Goal: Find contact information: Find contact information

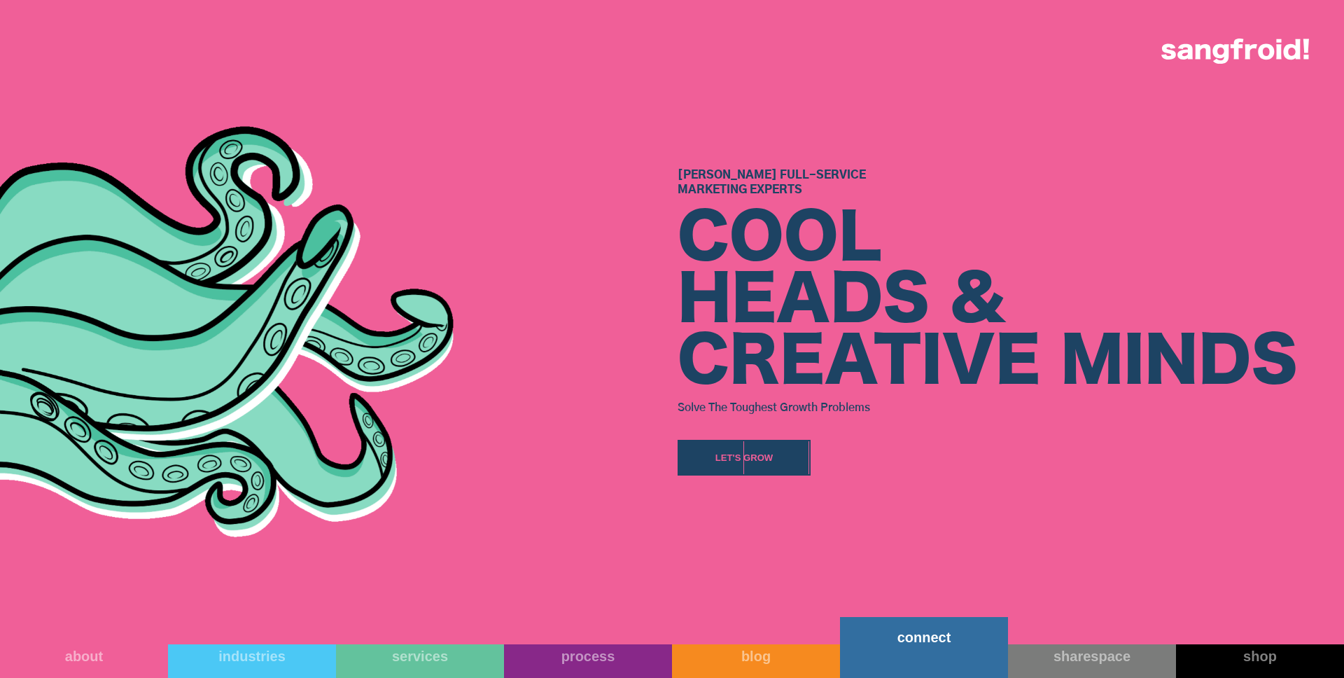
click at [930, 638] on div "connect" at bounding box center [924, 637] width 168 height 17
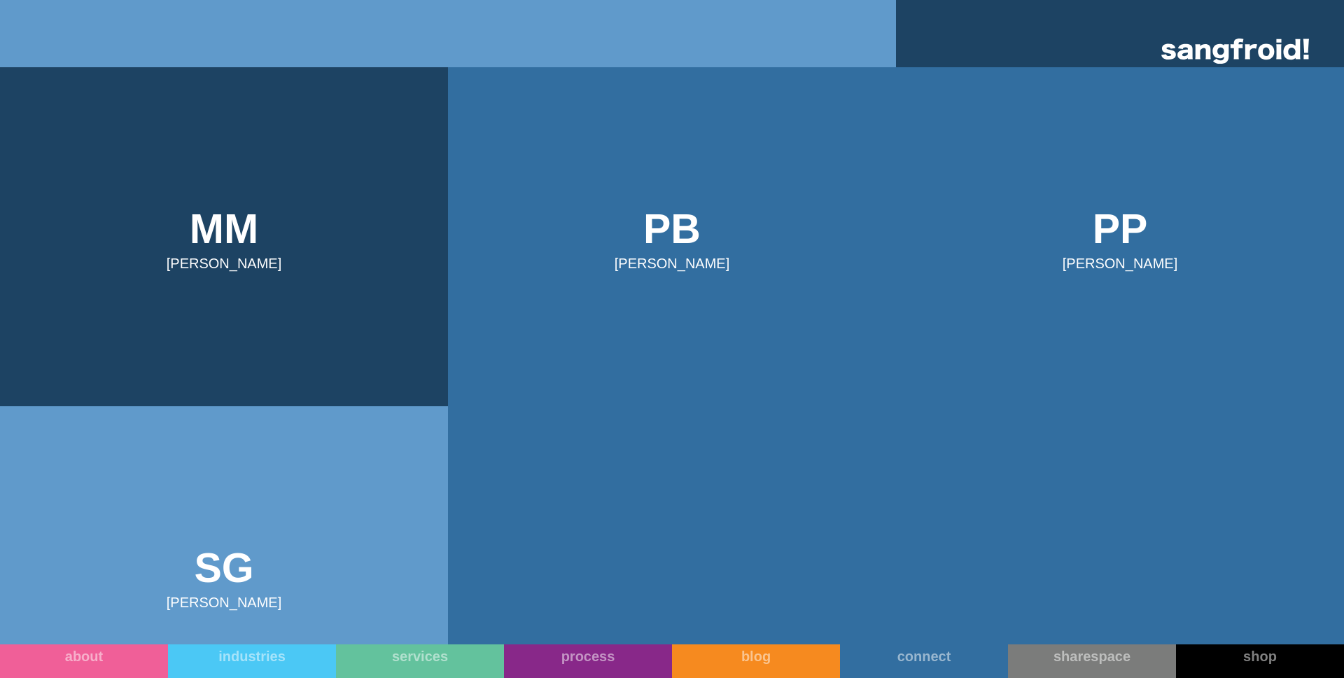
scroll to position [1140, 0]
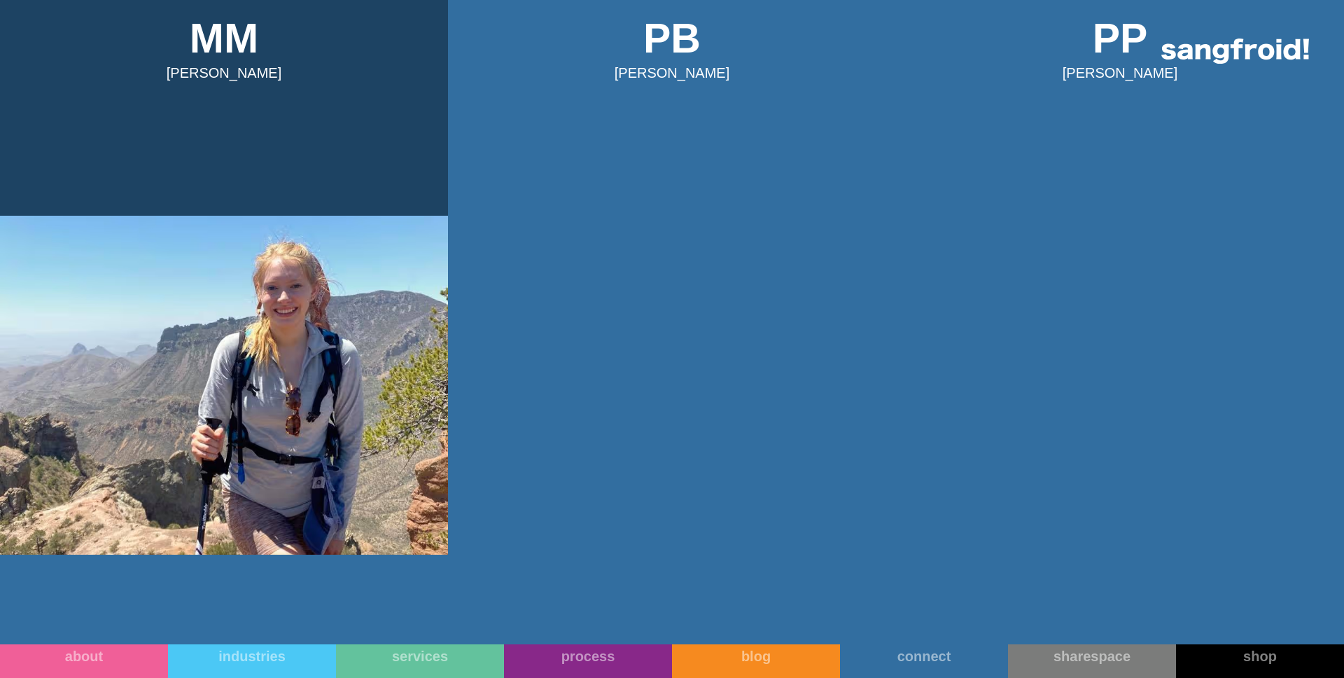
click at [303, 328] on img at bounding box center [224, 385] width 448 height 339
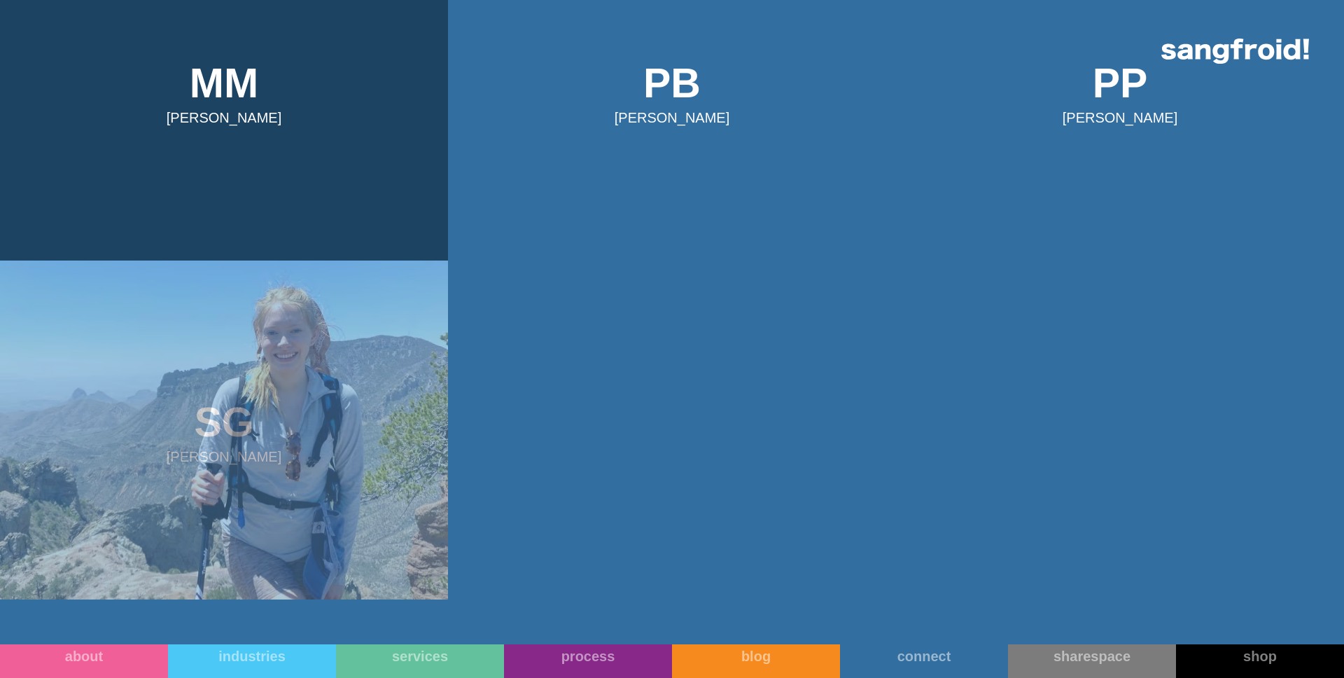
scroll to position [1088, 0]
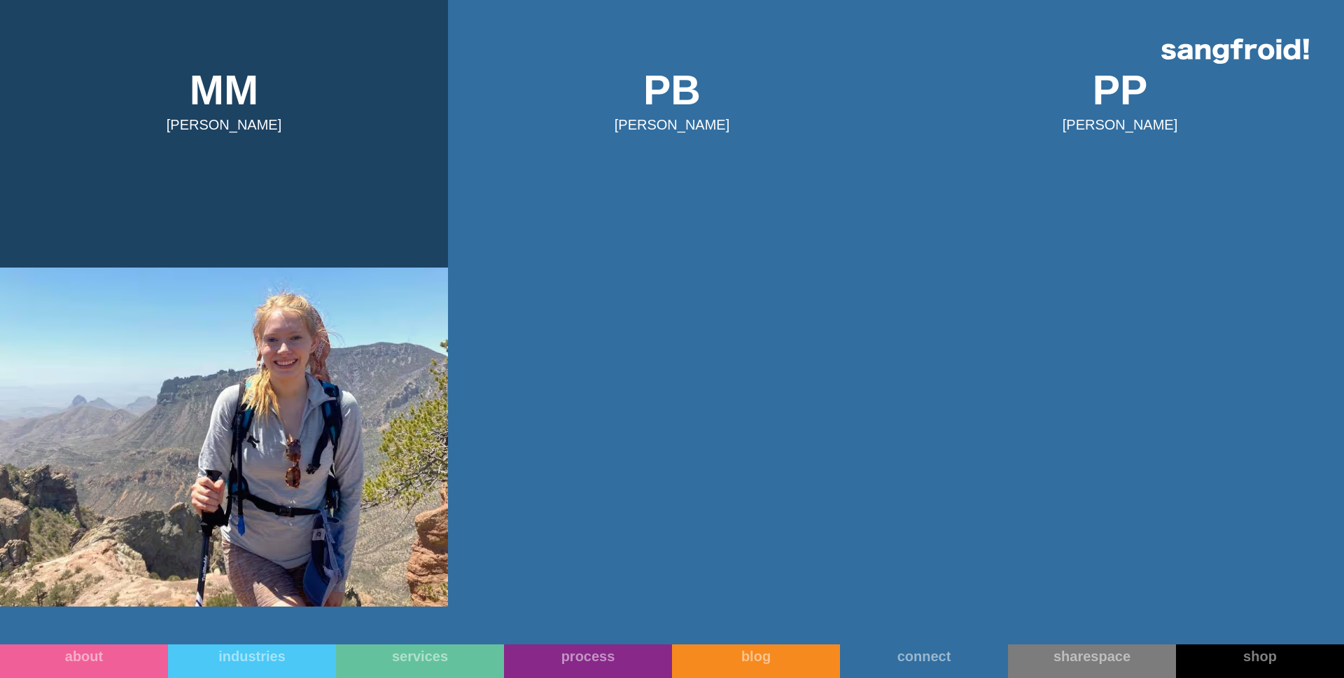
click at [218, 391] on img at bounding box center [224, 436] width 448 height 339
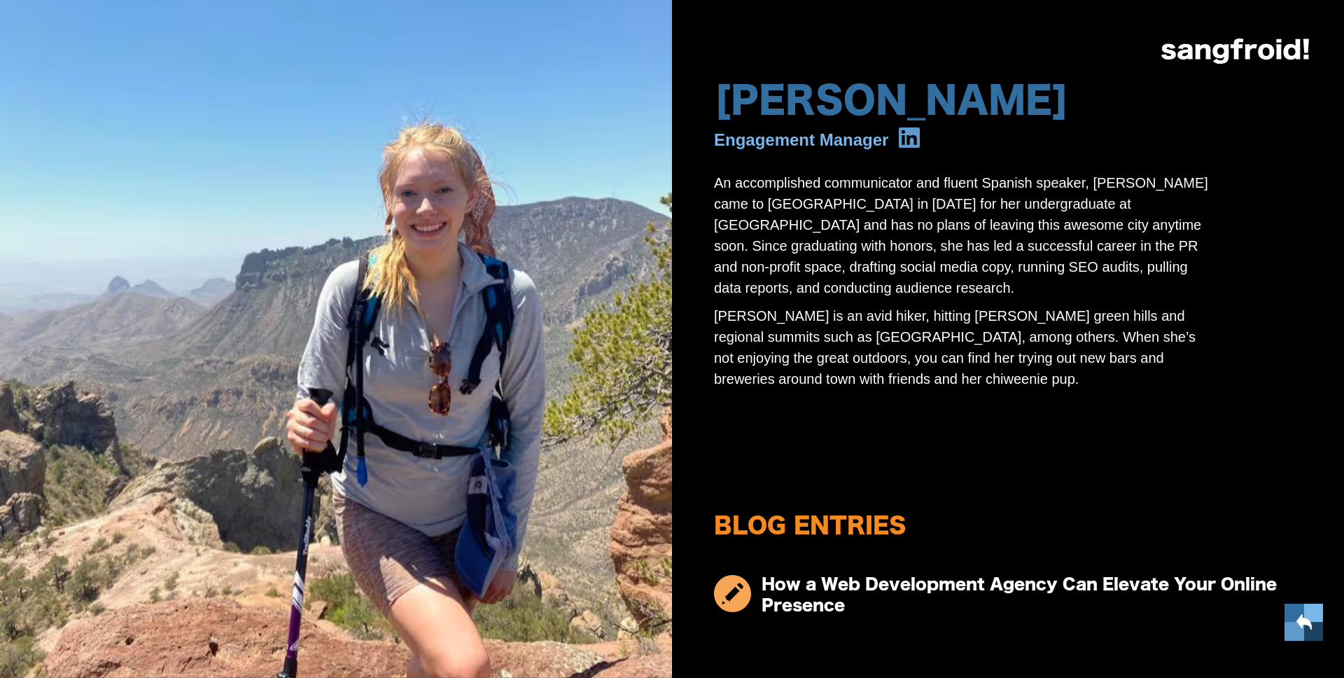
click at [940, 482] on div "Blog Entries How a Web Development Agency Can Elevate Your Online Presence" at bounding box center [1008, 542] width 588 height 181
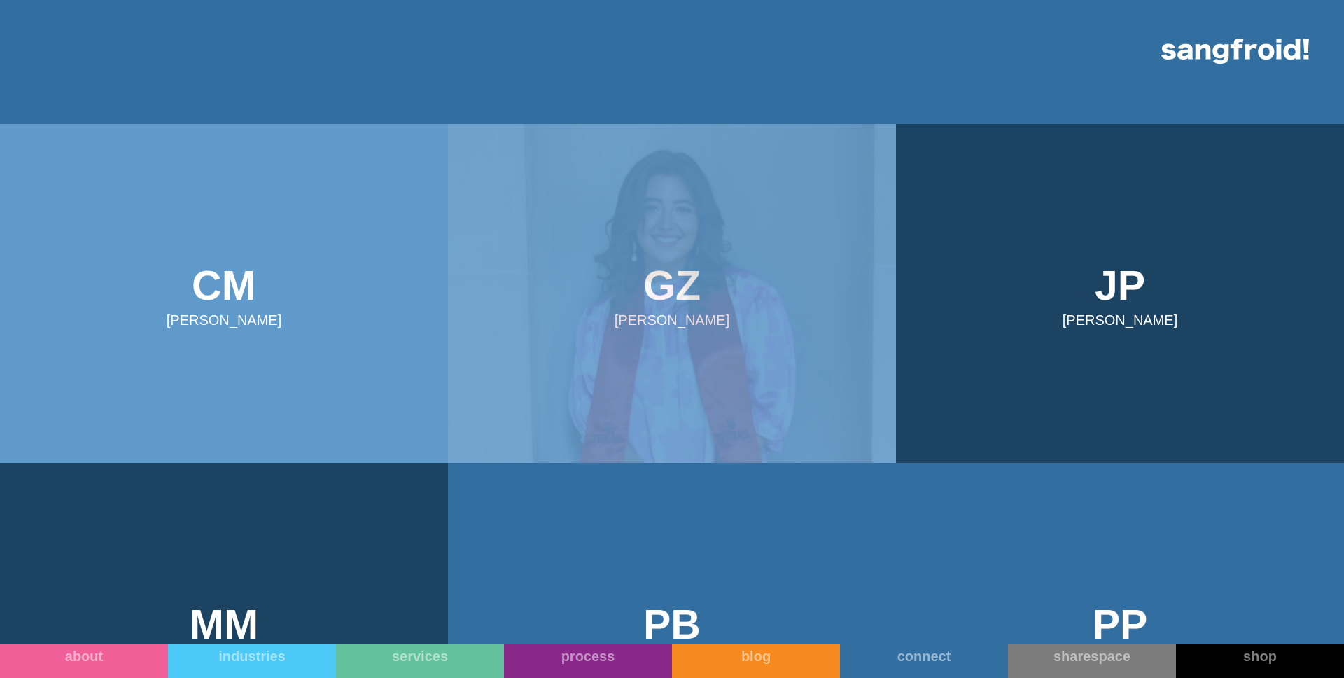
scroll to position [664, 0]
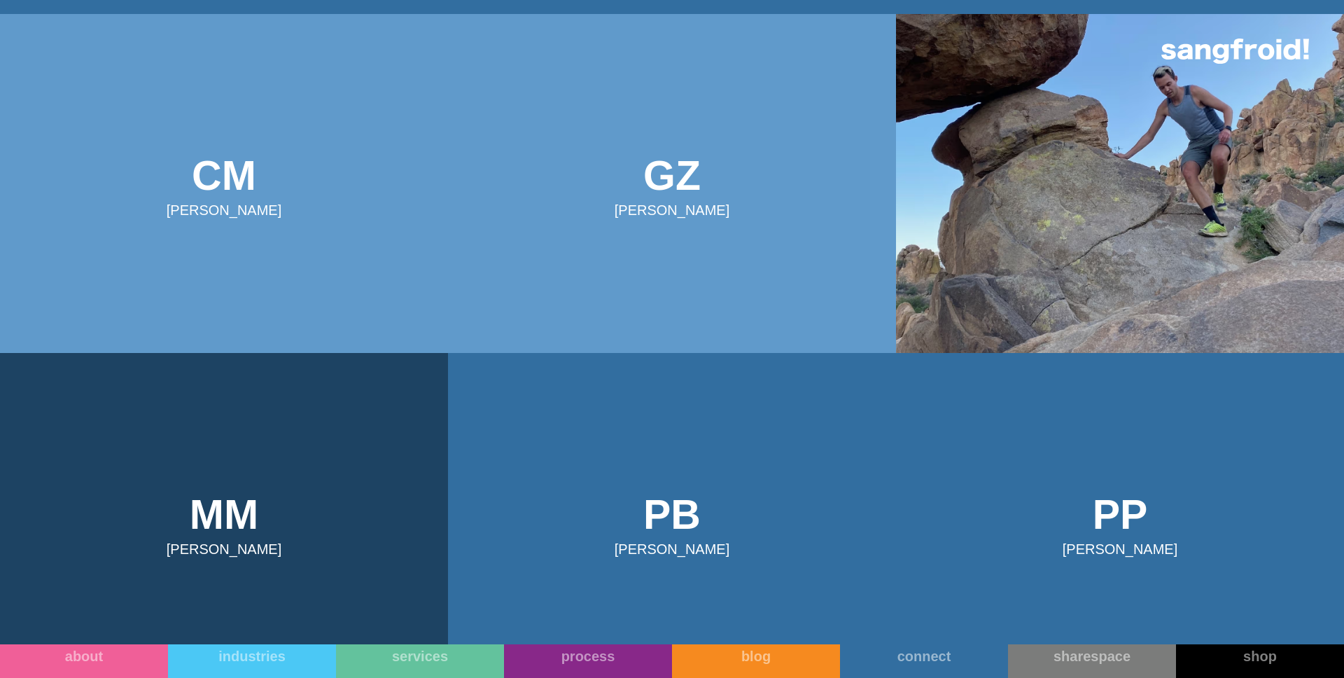
click at [1152, 190] on img at bounding box center [1120, 183] width 448 height 339
